Goal: Check status: Check status

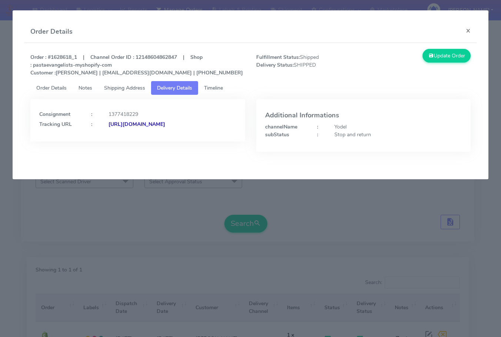
scroll to position [82, 0]
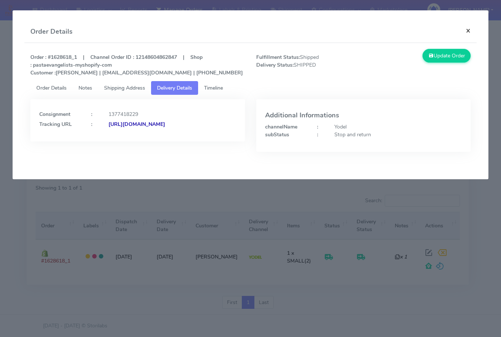
click at [471, 28] on button "×" at bounding box center [468, 31] width 17 height 20
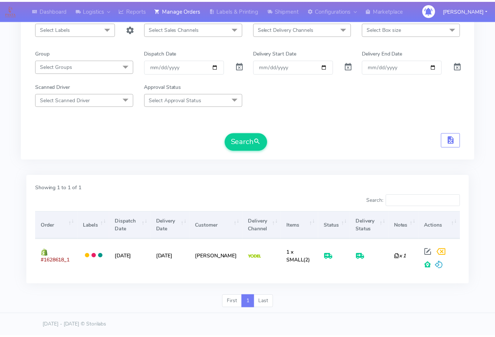
scroll to position [0, 0]
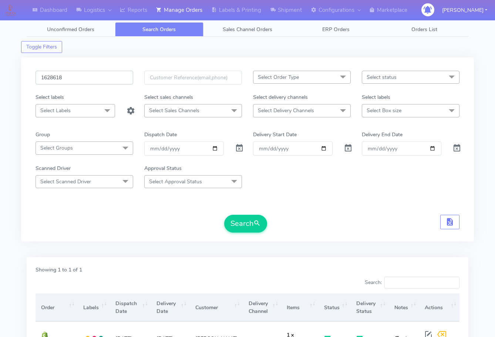
drag, startPoint x: 78, startPoint y: 83, endPoint x: 111, endPoint y: 119, distance: 49.0
click at [78, 83] on input "1628618" at bounding box center [85, 78] width 98 height 14
paste input "037"
type input "1628037"
click at [246, 226] on button "Search" at bounding box center [245, 224] width 43 height 18
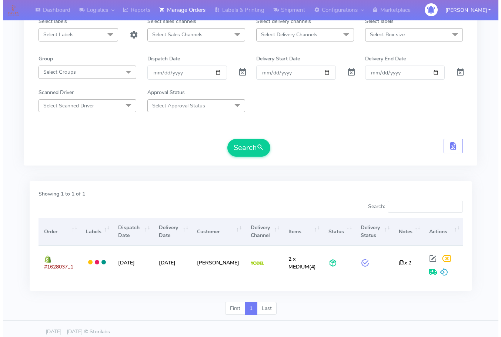
scroll to position [82, 0]
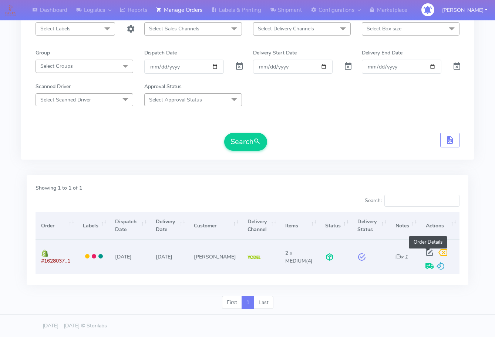
click at [426, 251] on span at bounding box center [429, 254] width 13 height 7
select select "5"
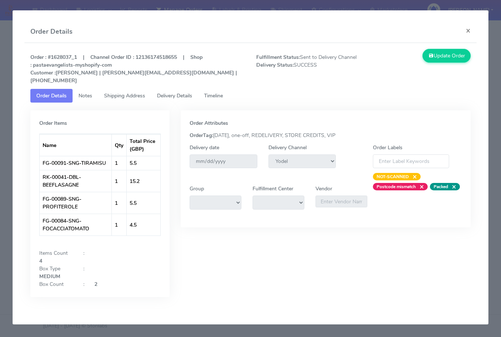
click at [129, 92] on span "Shipping Address" at bounding box center [124, 95] width 41 height 7
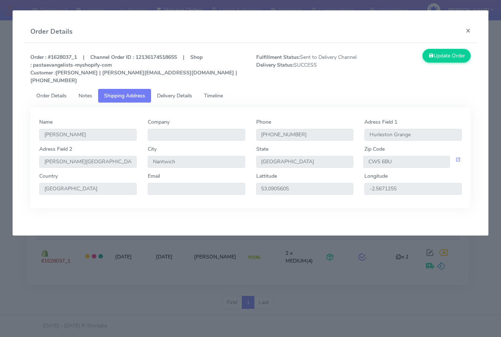
click at [167, 92] on span "Delivery Details" at bounding box center [174, 95] width 35 height 7
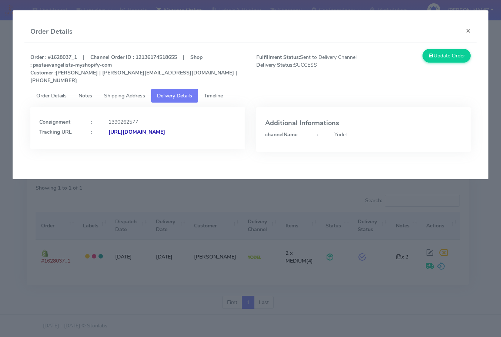
click at [128, 92] on span "Shipping Address" at bounding box center [124, 95] width 41 height 7
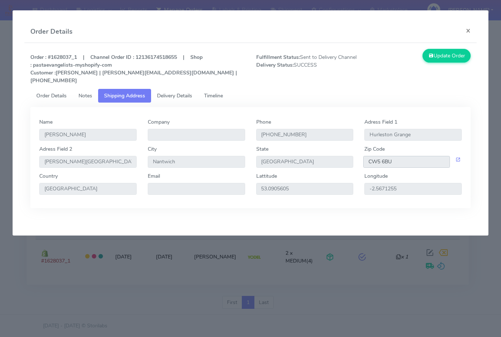
click at [385, 156] on input "CW5 6BU" at bounding box center [406, 162] width 87 height 12
click at [174, 92] on span "Delivery Details" at bounding box center [174, 95] width 35 height 7
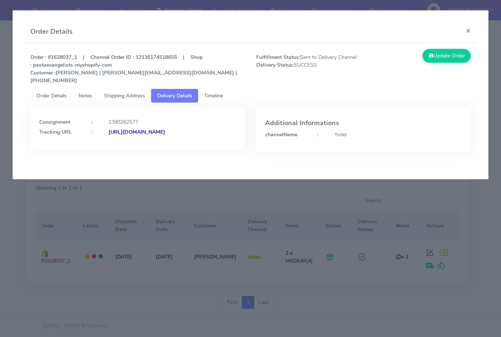
click at [125, 129] on strong "[URL][DOMAIN_NAME]" at bounding box center [136, 131] width 57 height 7
drag, startPoint x: 191, startPoint y: 134, endPoint x: 35, endPoint y: 149, distance: 156.5
click at [35, 149] on div "Consignment : 1390262577 Tracking URL : [URL][DOMAIN_NAME]" at bounding box center [137, 128] width 215 height 42
copy strong "[URL][DOMAIN_NAME]"
